Goal: Communication & Community: Answer question/provide support

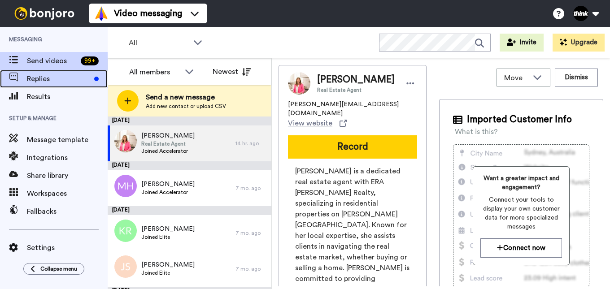
click at [68, 79] on span "Replies" at bounding box center [59, 79] width 64 height 11
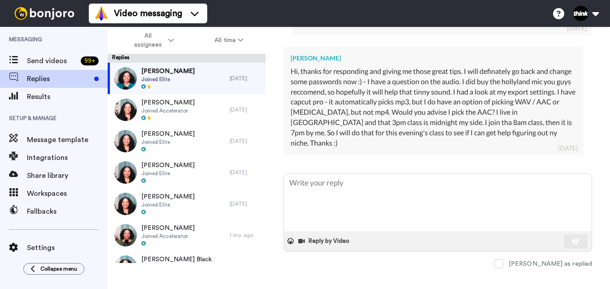
scroll to position [650, 0]
click at [528, 189] on textarea at bounding box center [438, 202] width 308 height 57
type textarea "x"
type textarea "C"
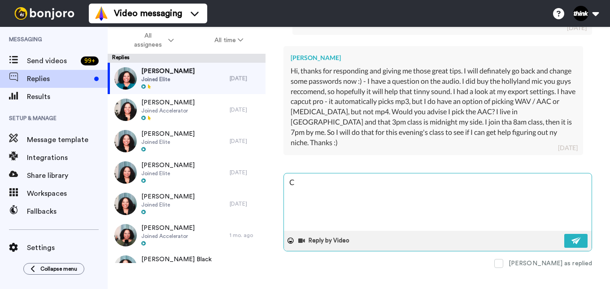
type textarea "x"
type textarea "Ch"
type textarea "x"
type textarea "Cho"
type textarea "x"
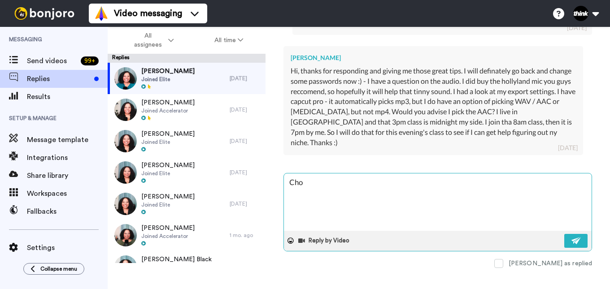
type textarea "Choo"
type textarea "x"
type textarea "Choos"
type textarea "x"
type textarea "Choose"
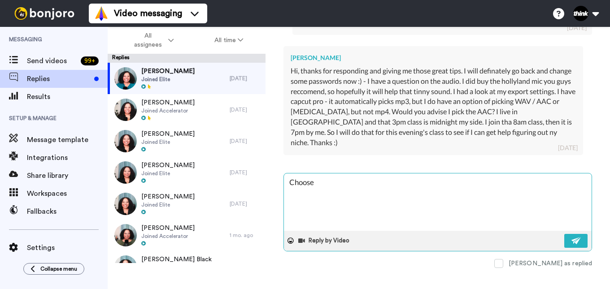
type textarea "x"
type textarea "Choose"
type textarea "x"
type textarea "Choose t"
type textarea "x"
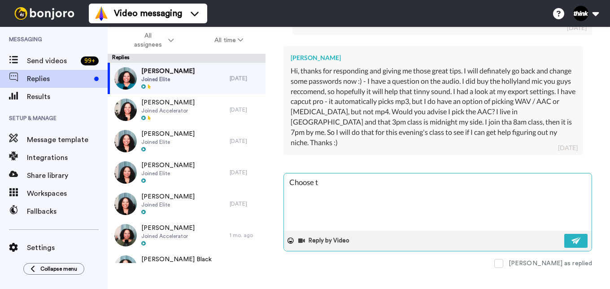
type textarea "Choose th"
type textarea "x"
type textarea "Choose the"
type textarea "x"
type textarea "Choose the"
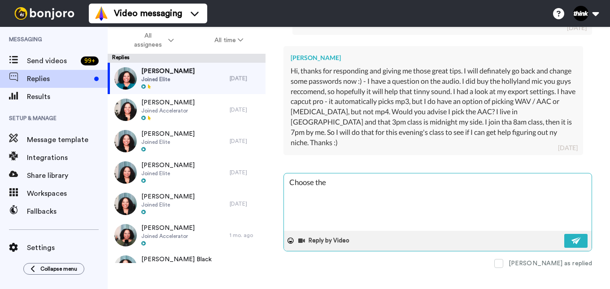
type textarea "x"
type textarea "Choose the A"
type textarea "x"
type textarea "Choose the AA"
type textarea "x"
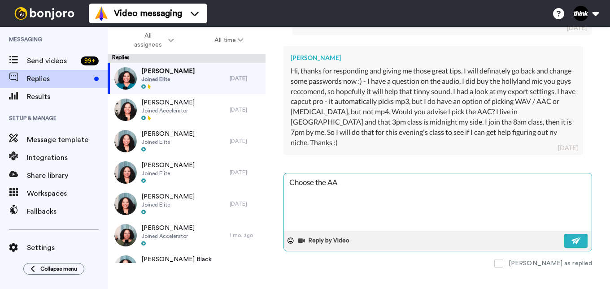
type textarea "Choose the AAC"
type textarea "x"
type textarea "Choose the AAC"
type textarea "x"
type textarea "Choose the AAC a"
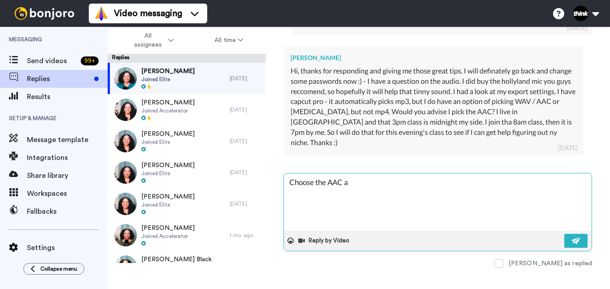
type textarea "x"
type textarea "Choose the AAC as"
type textarea "x"
type textarea "Choose the AAC as"
type textarea "x"
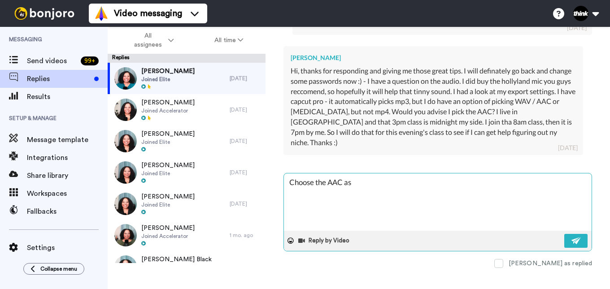
type textarea "Choose the AAC as t"
type textarea "x"
type textarea "Choose the AAC as th"
type textarea "x"
type textarea "Choose the AAC as tha"
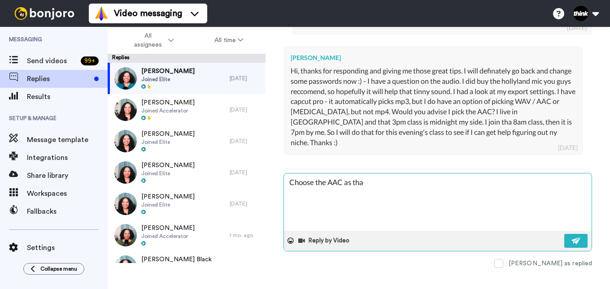
type textarea "x"
type textarea "Choose the AAC as that"
type textarea "x"
type textarea "Choose the AAC as that"
type textarea "x"
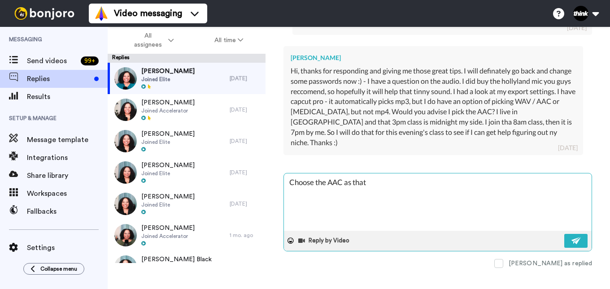
type textarea "Choose the AAC as that s"
type textarea "x"
type textarea "Choose the AAC as that sh"
type textarea "x"
type textarea "Choose the AAC as that sho"
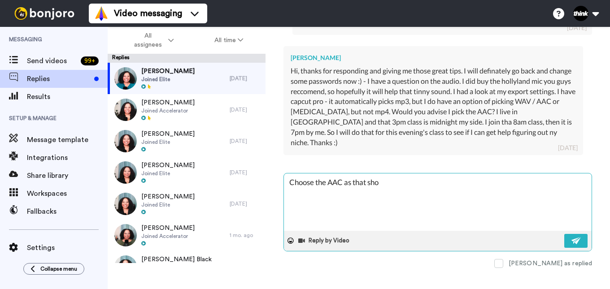
type textarea "x"
type textarea "Choose the AAC as that shou"
type textarea "x"
type textarea "Choose the AAC as that shoul"
type textarea "x"
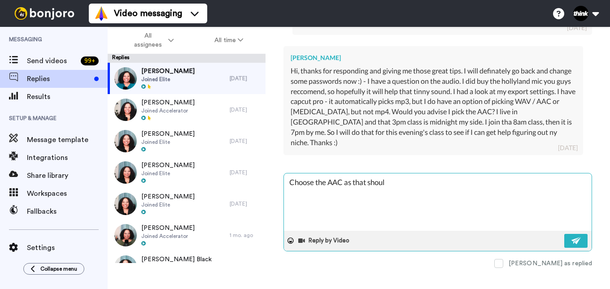
type textarea "Choose the AAC as that should"
type textarea "x"
type textarea "Choose the AAC as that should"
type textarea "x"
type textarea "Choose the AAC as that should h"
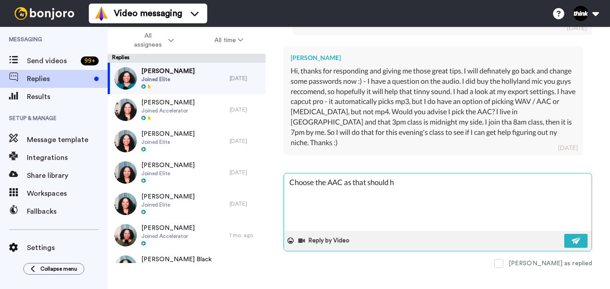
type textarea "x"
type textarea "Choose the AAC as that should he"
type textarea "x"
type textarea "Choose the AAC as that should hel"
type textarea "x"
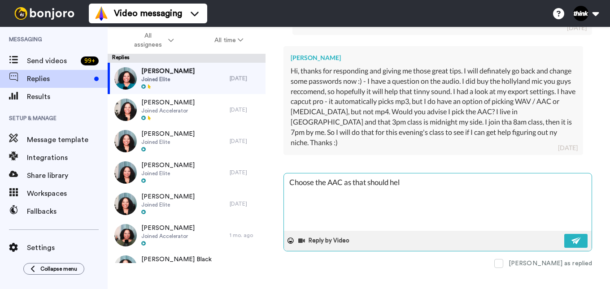
type textarea "Choose the AAC as that should help"
type textarea "x"
type textarea "Choose the AAC as that should help"
type textarea "x"
type textarea "Choose the AAC as that should help yo"
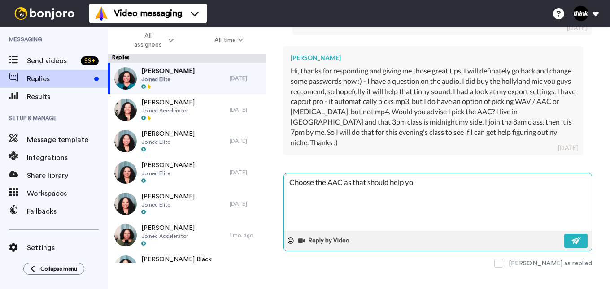
type textarea "x"
type textarea "Choose the AAC as that should help you"
type textarea "x"
type textarea "Choose the AAC as that should help you"
type textarea "x"
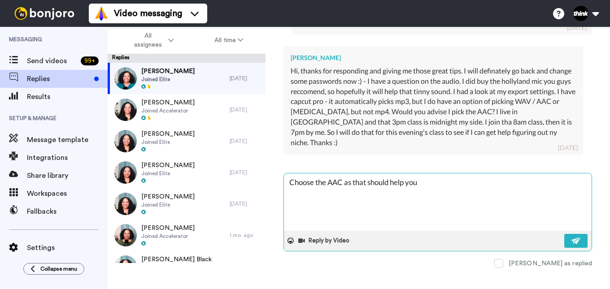
type textarea "Choose the AAC as that should help you s"
type textarea "x"
type textarea "Choose the AAC as that should help you sa"
type textarea "x"
type textarea "Choose the AAC as that should help you sav"
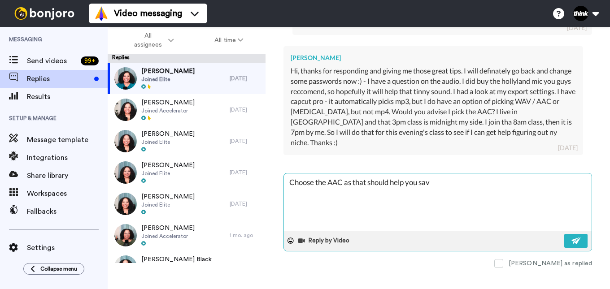
type textarea "x"
type textarea "Choose the AAC as that should help you save"
type textarea "x"
type textarea "Choose the AAC as that should help you save"
type textarea "x"
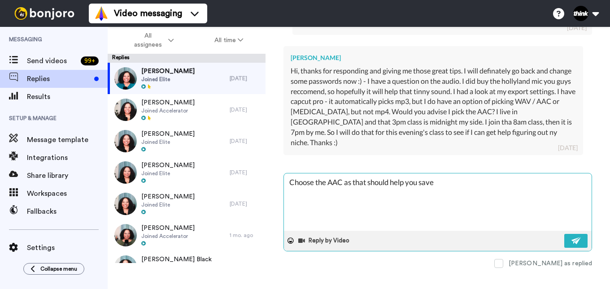
type textarea "Choose the AAC as that should help you save s"
type textarea "x"
type textarea "Choose the AAC as that should help you save sp"
type textarea "x"
type textarea "Choose the AAC as that should help you save spa"
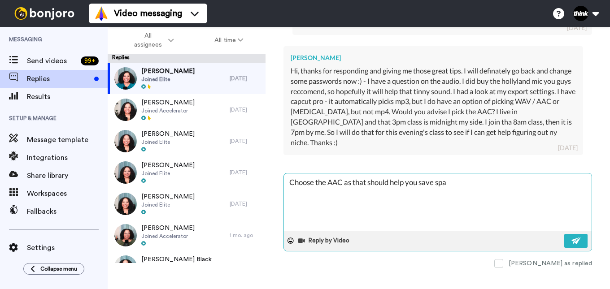
type textarea "x"
type textarea "Choose the AAC as that should help you save spac"
type textarea "x"
type textarea "Choose the AAC as that should help you save space"
type textarea "x"
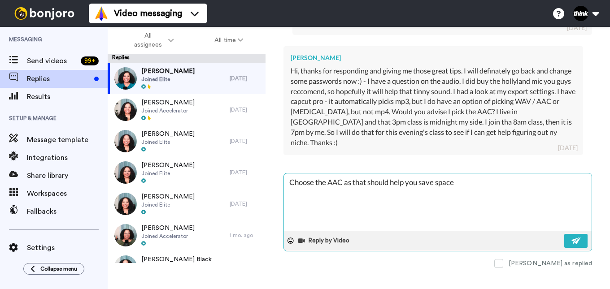
type textarea "Choose the AAC as that should help you save space"
type textarea "x"
type textarea "Choose the AAC as that should help you save space an"
type textarea "x"
type textarea "Choose the AAC as that should help you save space and"
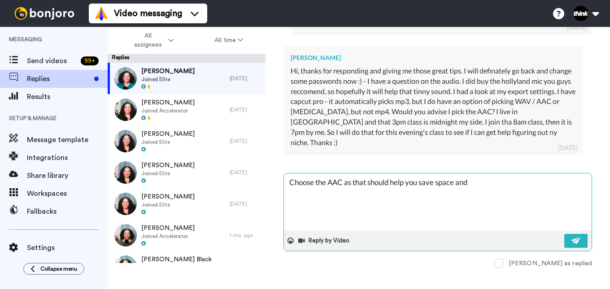
type textarea "x"
type textarea "Choose the AAC as that should help you save space and"
type textarea "x"
type textarea "Choose the AAC as that should help you save space and h"
type textarea "x"
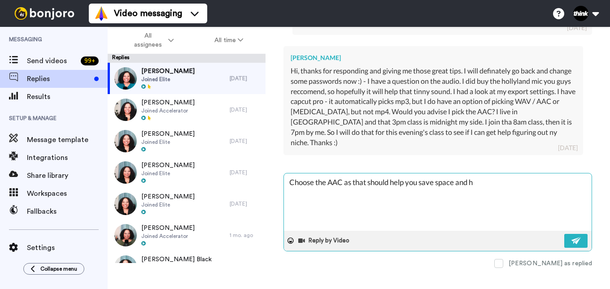
type textarea "Choose the AAC as that should help you save space and ha"
type textarea "x"
type textarea "Choose the AAC as that should help you save space and hav"
type textarea "x"
type textarea "Choose the AAC as that should help you save space and have"
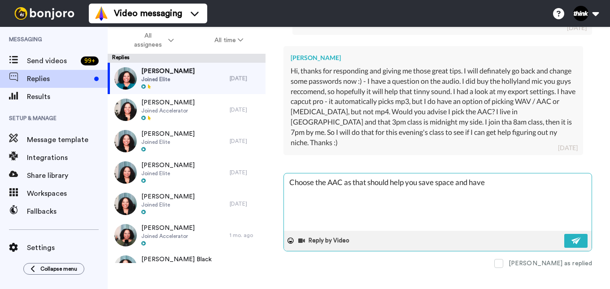
type textarea "x"
type textarea "Choose the AAC as that should help you save space and have"
type textarea "x"
type textarea "Choose the AAC as that should help you save space and have c"
type textarea "x"
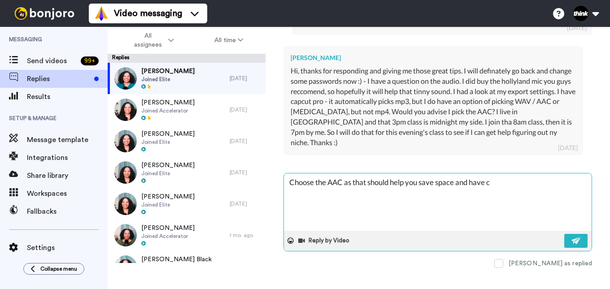
type textarea "Choose the AAC as that should help you save space and have cl"
type textarea "x"
type textarea "Choose the AAC as that should help you save space and have cle"
type textarea "x"
type textarea "Choose the AAC as that should help you save space and have clea"
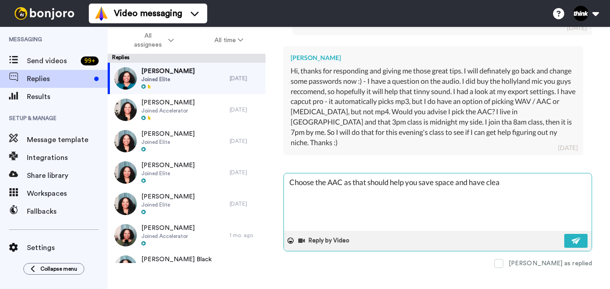
type textarea "x"
type textarea "Choose the AAC as that should help you save space and have clear"
type textarea "x"
type textarea "Choose the AAC as that should help you save space and have clear"
type textarea "x"
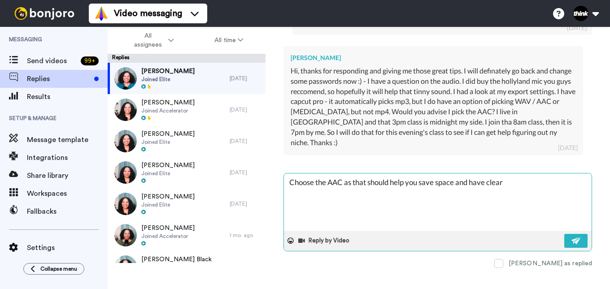
type textarea "Choose the AAC as that should help you save space and have clear a"
type textarea "x"
type textarea "Choose the AAC as that should help you save space and have clear au"
type textarea "x"
type textarea "Choose the AAC as that should help you save space and have clear aud"
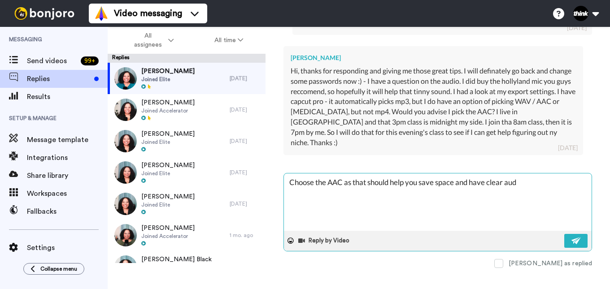
type textarea "x"
type textarea "Choose the AAC as that should help you save space and have clear audi"
type textarea "x"
type textarea "Choose the AAC as that should help you save space and have clear audio"
type textarea "x"
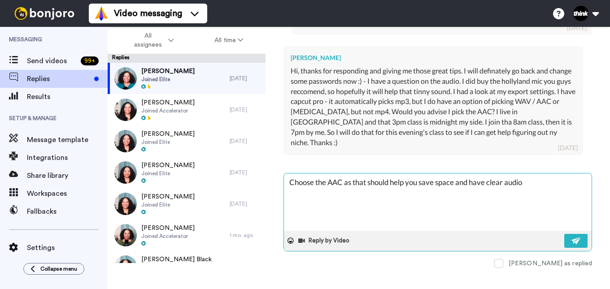
type textarea "Choose the AAC as that should help you save space and have clear audio."
type textarea "x"
type textarea "Choose the AAC as that should help you save space and have clear audio."
type textarea "x"
type textarea "Choose the AAC as that should help you save space and have clear audio. :"
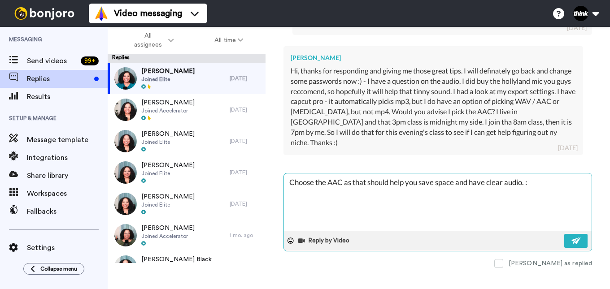
type textarea "x"
type textarea "Choose the AAC as that should help you save space and have clear audio. :-"
type textarea "x"
type textarea "Choose the AAC as that should help you save space and have clear audio. :-)"
click at [572, 237] on img at bounding box center [577, 240] width 10 height 7
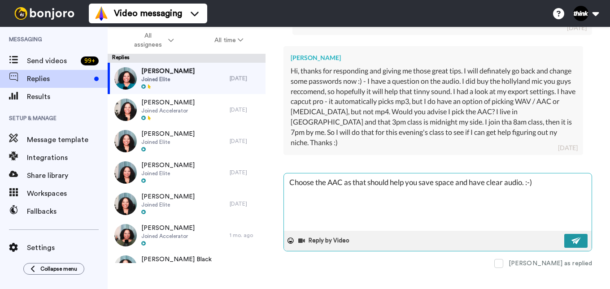
type textarea "x"
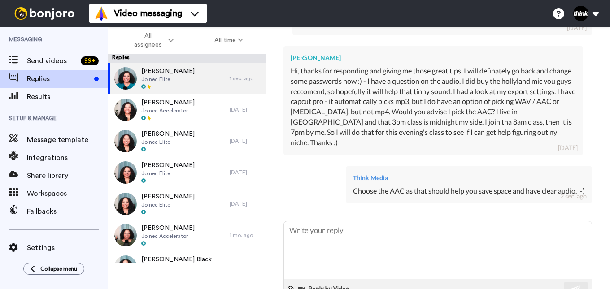
type textarea "x"
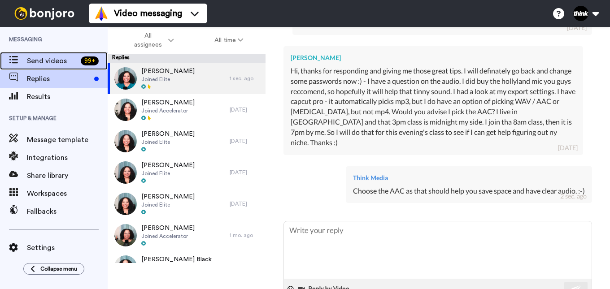
click at [51, 62] on span "Send videos" at bounding box center [52, 61] width 50 height 11
